Goal: Transaction & Acquisition: Purchase product/service

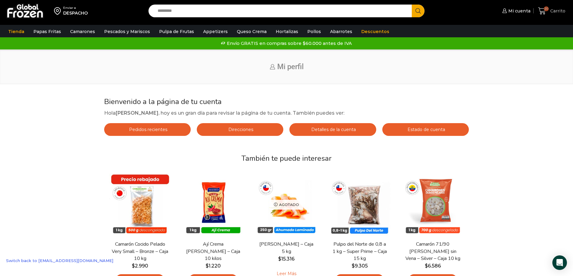
click at [556, 13] on span "Carrito" at bounding box center [557, 11] width 17 height 6
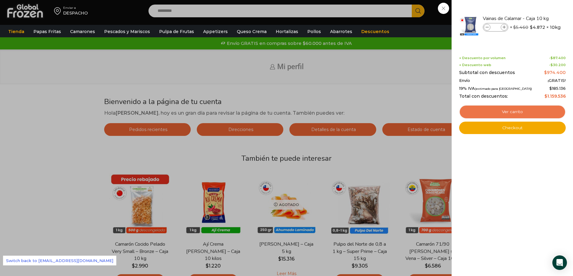
click at [516, 109] on link "Ver carrito" at bounding box center [512, 112] width 107 height 14
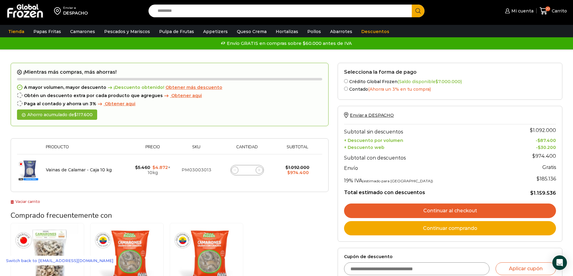
click at [446, 218] on link "Continuar al checkout" at bounding box center [450, 211] width 212 height 15
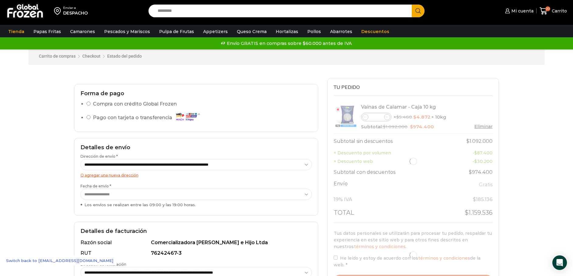
select select "*"
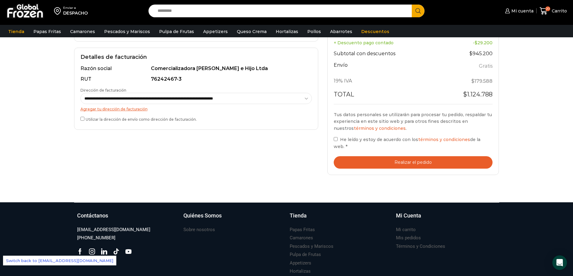
scroll to position [91, 0]
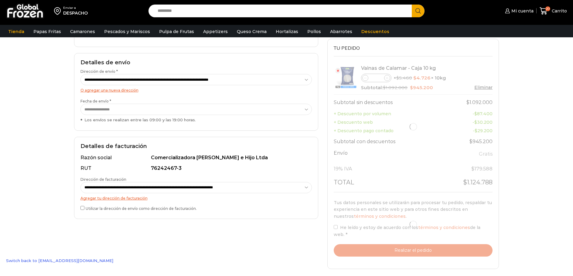
select select "*"
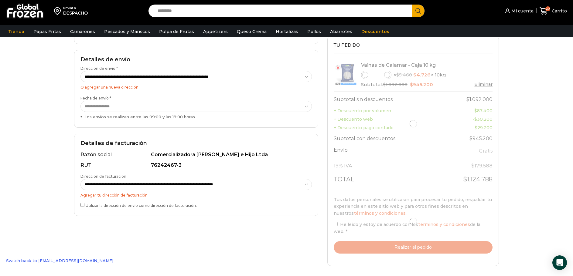
select select "*"
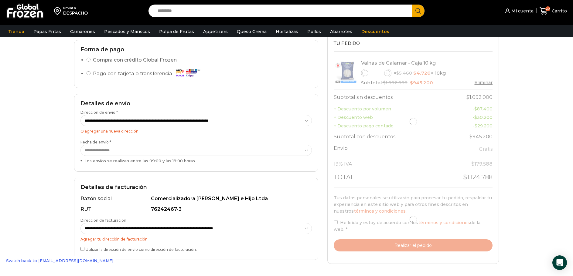
scroll to position [0, 0]
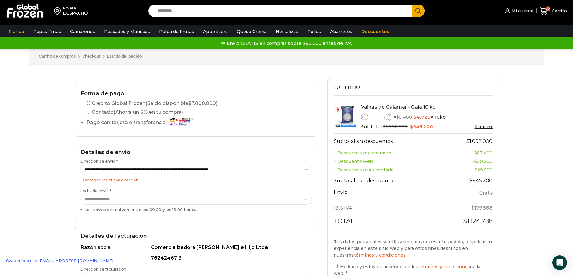
click at [110, 104] on label "Crédito Global Frozen (Saldo disponible $ 7.000.000 )" at bounding box center [152, 103] width 131 height 7
click at [548, 13] on icon at bounding box center [543, 11] width 8 height 8
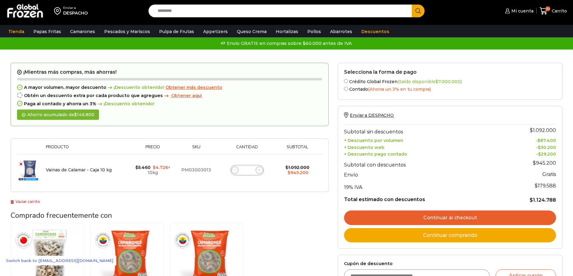
click at [355, 84] on label "Crédito Global Frozen (Saldo disponible $ 7.000.000 )" at bounding box center [450, 81] width 212 height 6
click at [446, 225] on link "Continuar al checkout" at bounding box center [450, 218] width 212 height 15
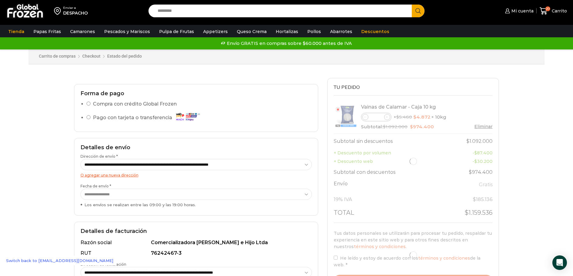
select select "*"
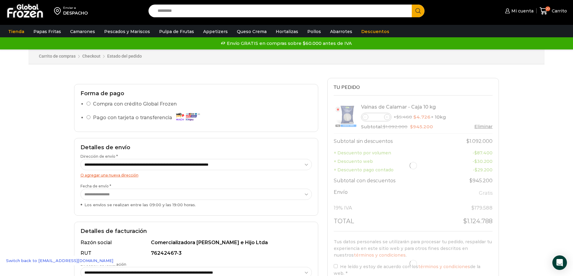
select select "*"
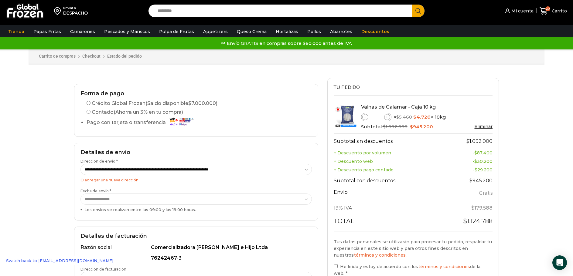
click at [99, 104] on label "Crédito Global Frozen (Saldo disponible $ 7.000.000 )" at bounding box center [152, 103] width 131 height 7
click at [544, 10] on icon at bounding box center [543, 11] width 8 height 8
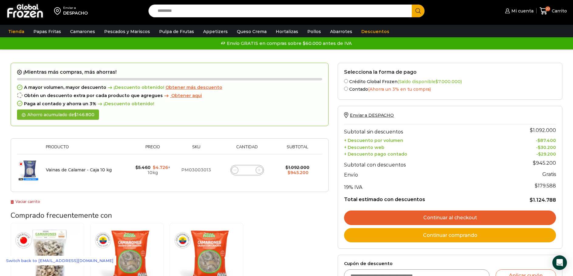
click at [364, 84] on label "Crédito Global Frozen (Saldo disponible $ 7.000.000 )" at bounding box center [450, 81] width 212 height 6
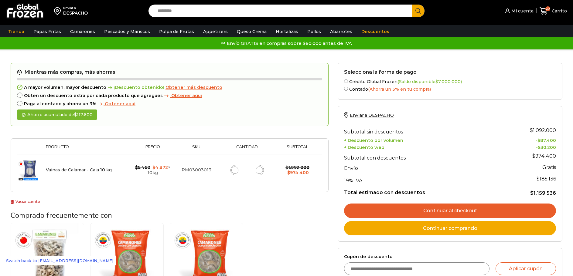
click at [461, 218] on link "Continuar al checkout" at bounding box center [450, 211] width 212 height 15
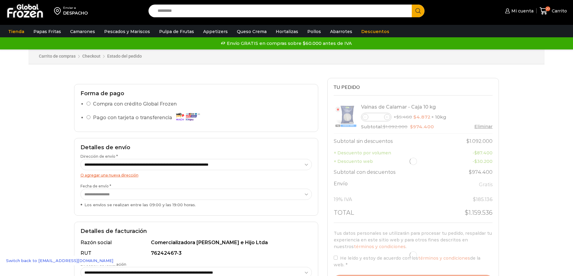
select select "*"
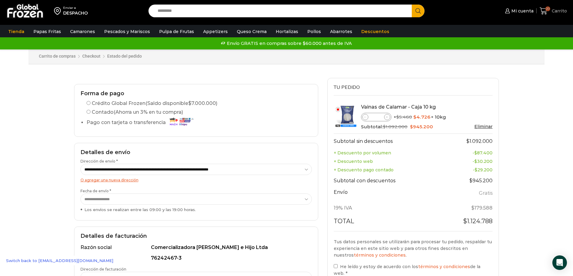
click at [560, 11] on span "Carrito" at bounding box center [558, 11] width 17 height 6
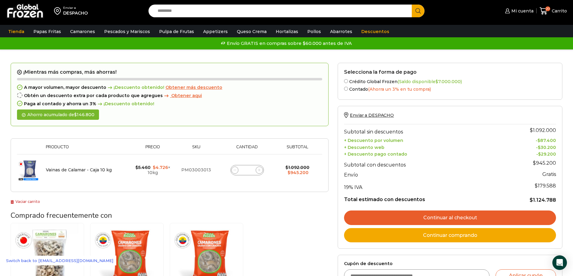
click at [358, 84] on label "Crédito Global Frozen (Saldo disponible $ 7.000.000 )" at bounding box center [450, 81] width 212 height 6
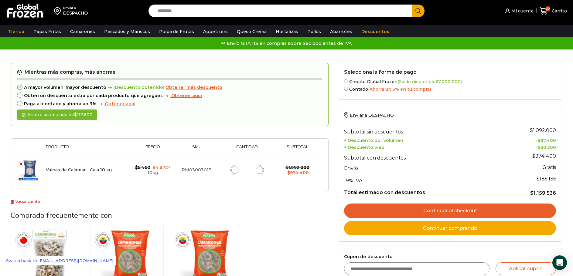
click at [463, 218] on link "Continuar al checkout" at bounding box center [450, 211] width 212 height 15
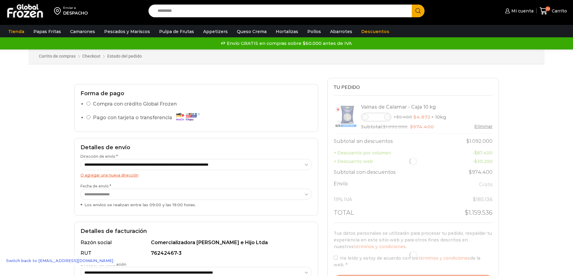
select select "*"
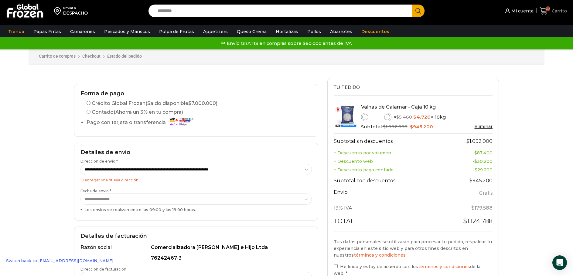
click at [554, 8] on span "Carrito" at bounding box center [558, 11] width 17 height 6
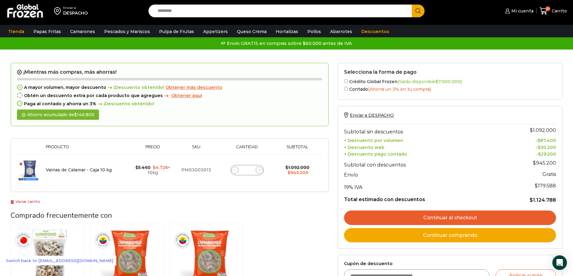
drag, startPoint x: 358, startPoint y: 102, endPoint x: 376, endPoint y: 107, distance: 19.4
click at [358, 84] on label "Crédito Global Frozen (Saldo disponible $ 7.000.000 )" at bounding box center [450, 81] width 212 height 6
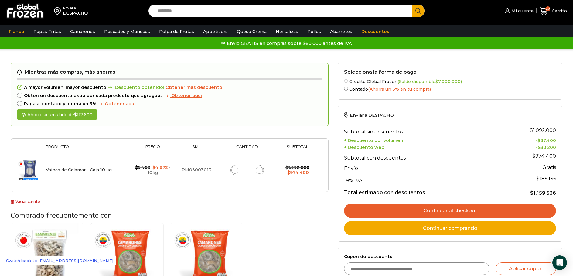
click at [461, 218] on link "Continuar al checkout" at bounding box center [450, 211] width 212 height 15
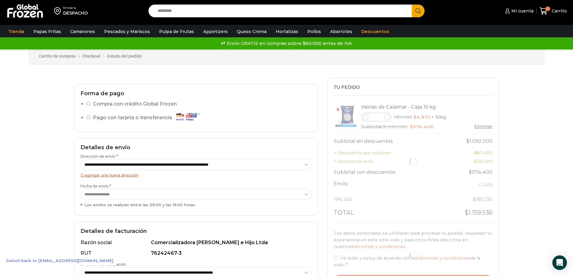
select select "*"
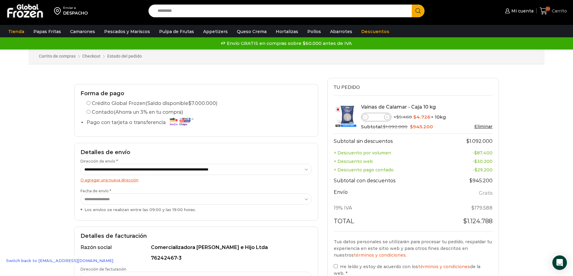
click at [551, 14] on span "20 Carrito" at bounding box center [552, 11] width 27 height 8
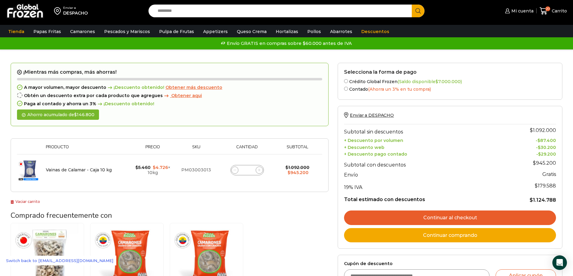
click at [356, 84] on label "Crédito Global Frozen (Saldo disponible $ 7.000.000 )" at bounding box center [450, 81] width 212 height 6
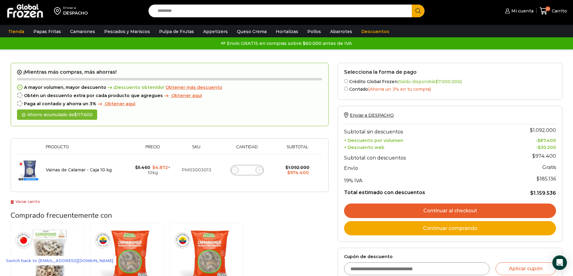
click at [465, 218] on link "Continuar al checkout" at bounding box center [450, 211] width 212 height 15
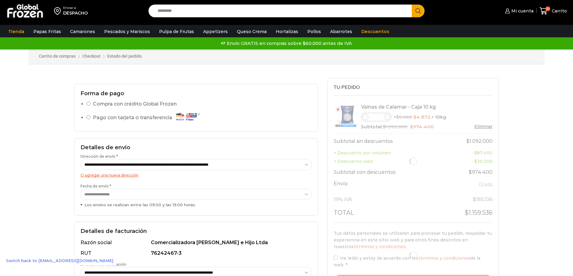
select select "*"
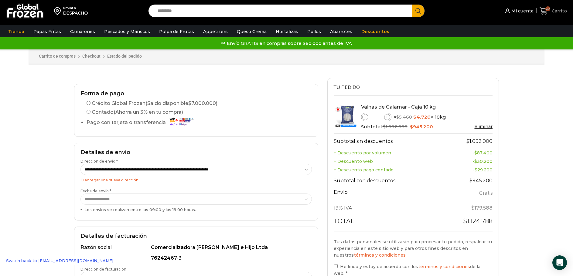
click at [548, 13] on icon at bounding box center [543, 11] width 8 height 8
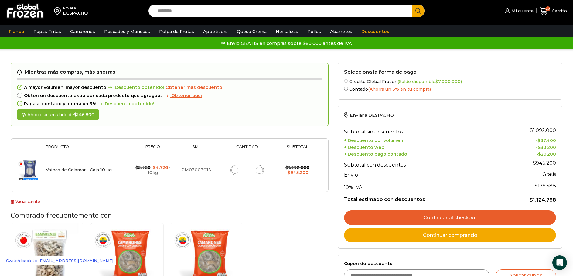
click at [423, 225] on link "Continuar al checkout" at bounding box center [450, 218] width 212 height 15
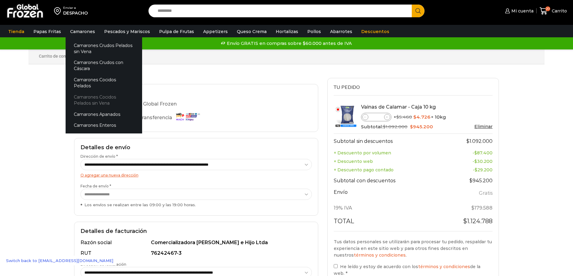
select select "*"
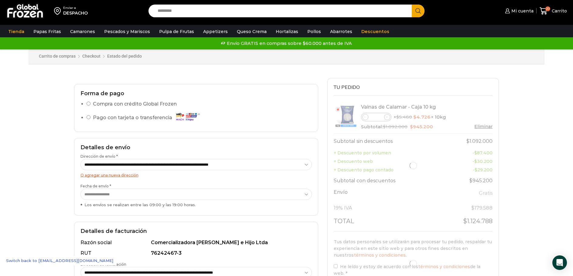
select select "*"
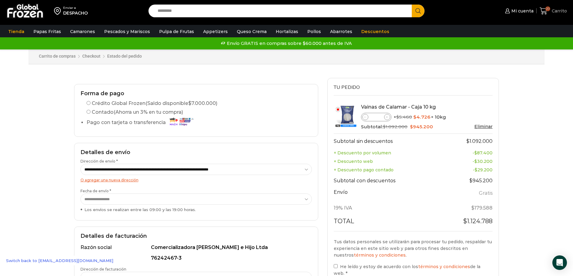
click at [556, 12] on span "Carrito" at bounding box center [558, 11] width 17 height 6
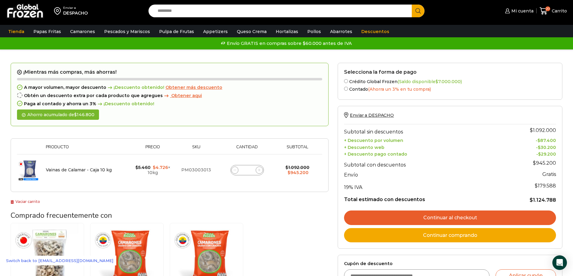
click at [379, 84] on label "Crédito Global Frozen (Saldo disponible $ 7.000.000 )" at bounding box center [450, 81] width 212 height 6
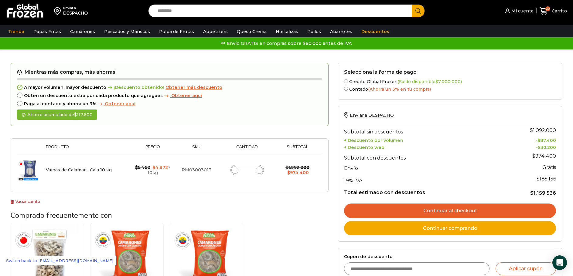
click at [447, 218] on link "Continuar al checkout" at bounding box center [450, 211] width 212 height 15
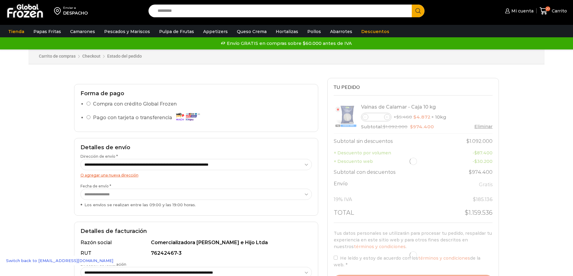
select select "*"
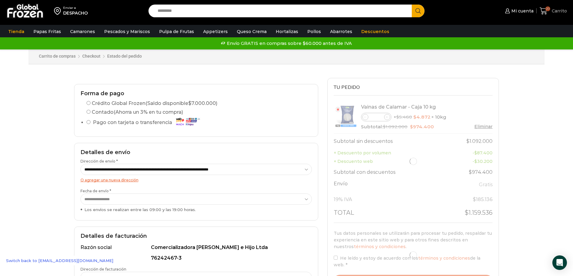
click at [563, 10] on span "Carrito" at bounding box center [558, 11] width 17 height 6
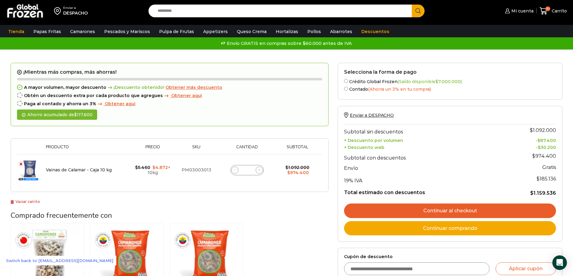
click at [443, 218] on link "Continuar al checkout" at bounding box center [450, 211] width 212 height 15
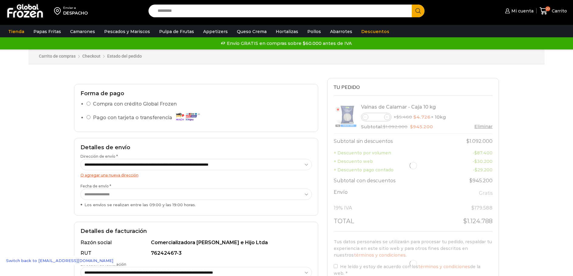
select select "*"
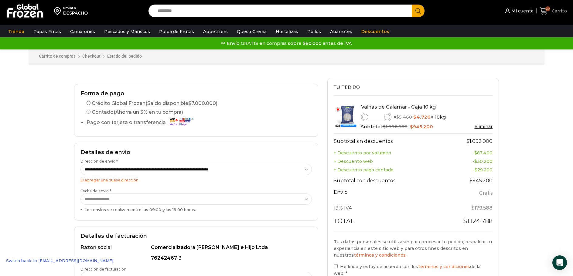
click at [557, 11] on span "Carrito" at bounding box center [558, 11] width 17 height 6
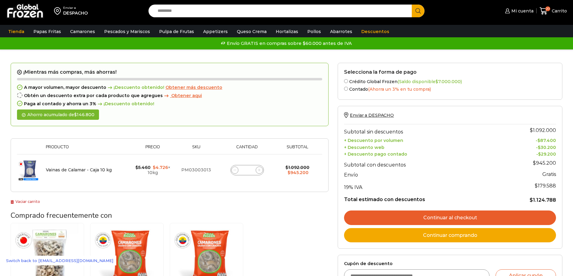
click at [372, 84] on label "Crédito Global Frozen (Saldo disponible $ 7.000.000 )" at bounding box center [450, 81] width 212 height 6
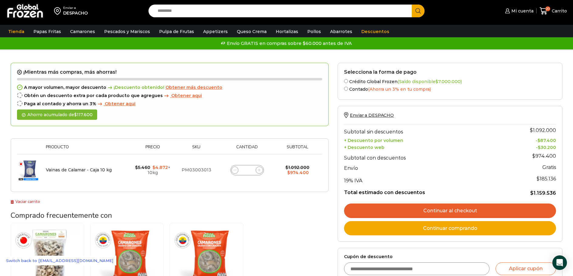
click at [358, 92] on label "Contado (Ahorra un 3% en tu compra)" at bounding box center [450, 89] width 212 height 6
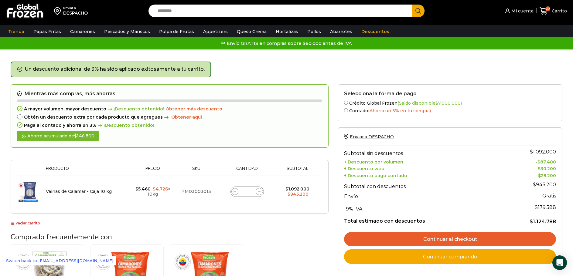
click at [362, 106] on label "Crédito Global Frozen (Saldo disponible $ 7.000.000 )" at bounding box center [450, 103] width 212 height 6
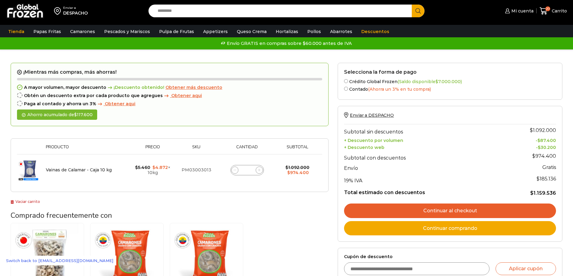
click at [459, 218] on link "Continuar al checkout" at bounding box center [450, 211] width 212 height 15
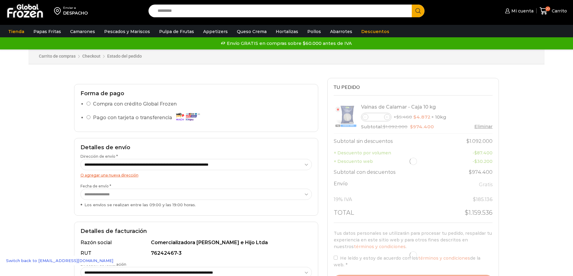
select select "*"
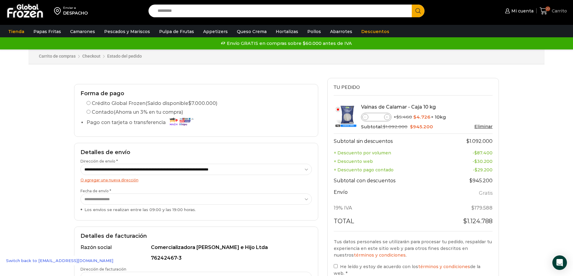
click at [556, 15] on link "20 [GEOGRAPHIC_DATA]" at bounding box center [552, 11] width 27 height 14
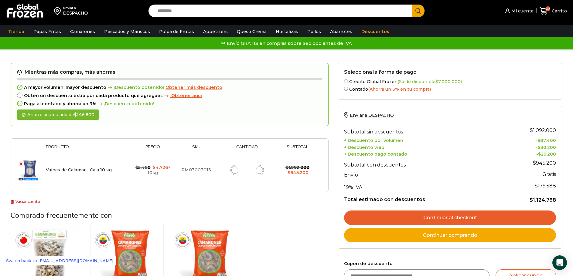
click at [379, 84] on label "Crédito Global Frozen (Saldo disponible $ 7.000.000 )" at bounding box center [450, 81] width 212 height 6
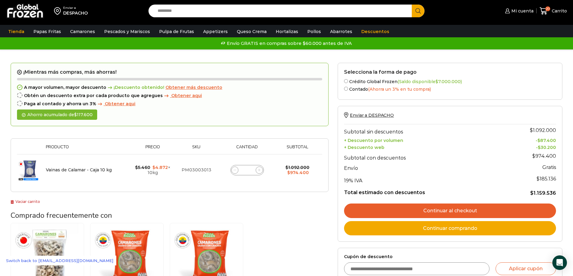
click at [453, 218] on link "Continuar al checkout" at bounding box center [450, 211] width 212 height 15
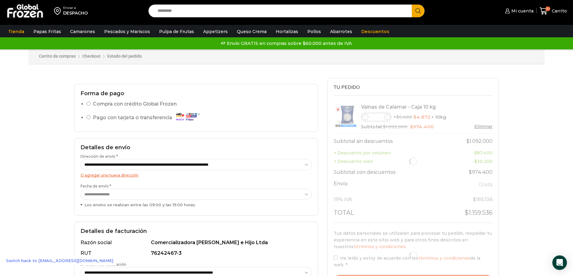
select select "*"
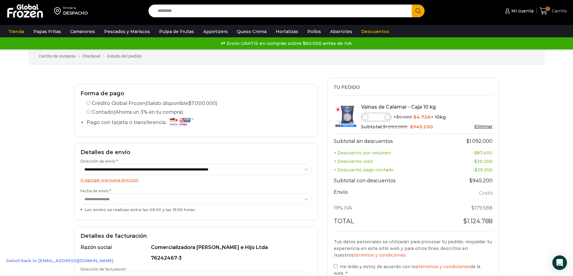
click at [559, 11] on span "Carrito" at bounding box center [558, 11] width 17 height 6
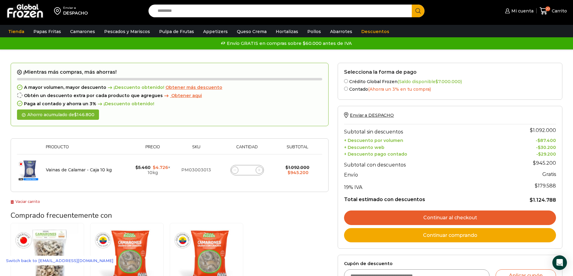
click at [384, 84] on label "Crédito Global Frozen (Saldo disponible $ 7.000.000 )" at bounding box center [450, 81] width 212 height 6
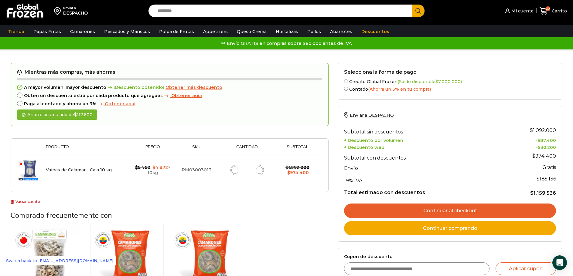
click at [461, 218] on link "Continuar al checkout" at bounding box center [450, 211] width 212 height 15
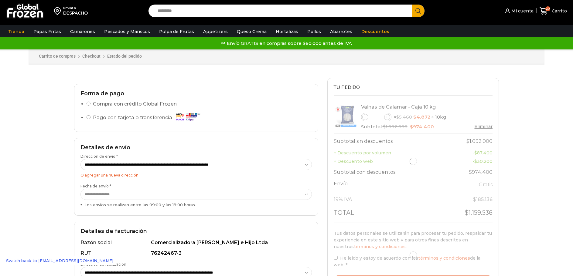
select select "*"
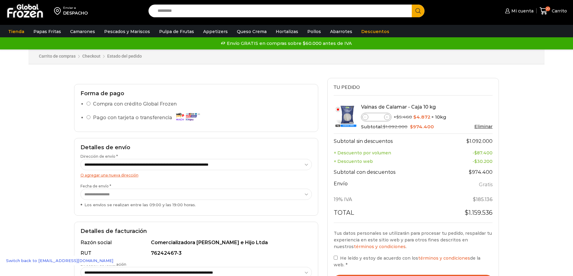
select select "*"
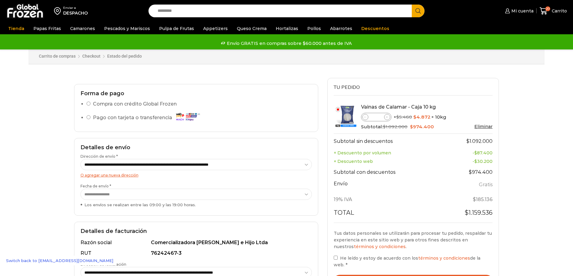
select select "*"
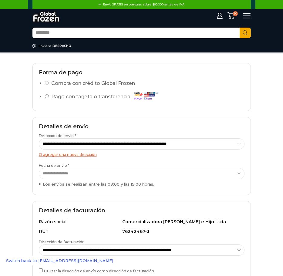
select select "*"
click at [54, 259] on link "Switch back to [EMAIL_ADDRESS][DOMAIN_NAME]" at bounding box center [59, 261] width 113 height 10
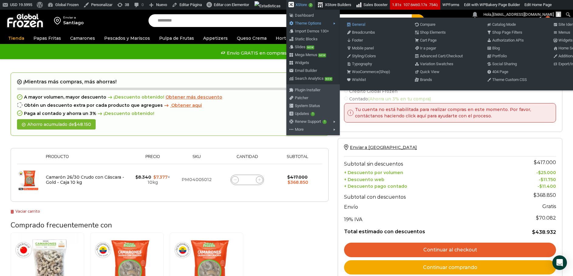
click at [365, 24] on link "General" at bounding box center [368, 25] width 50 height 8
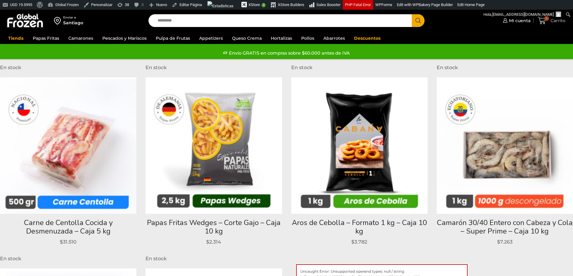
click at [555, 23] on span "Carrito" at bounding box center [557, 21] width 16 height 6
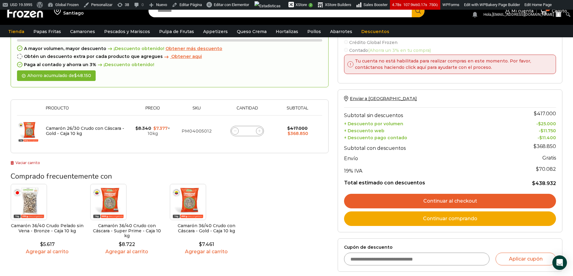
scroll to position [30, 0]
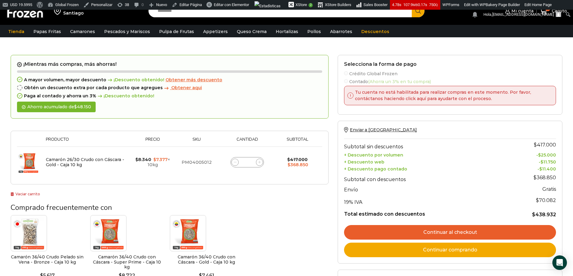
click at [451, 233] on link "Continuar al checkout" at bounding box center [450, 232] width 212 height 15
